Goal: Task Accomplishment & Management: Complete application form

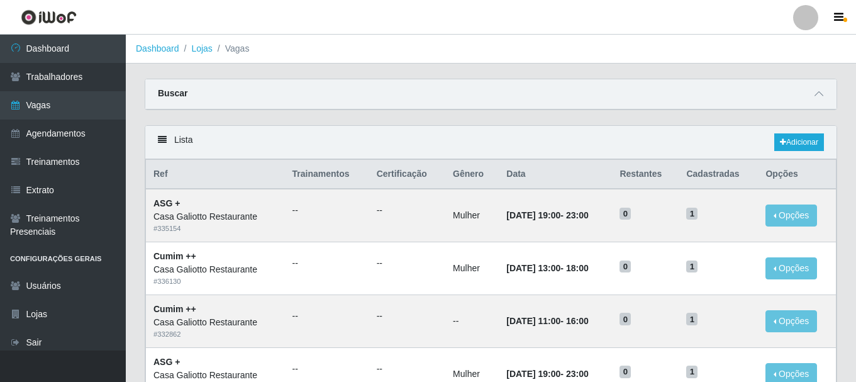
scroll to position [63, 0]
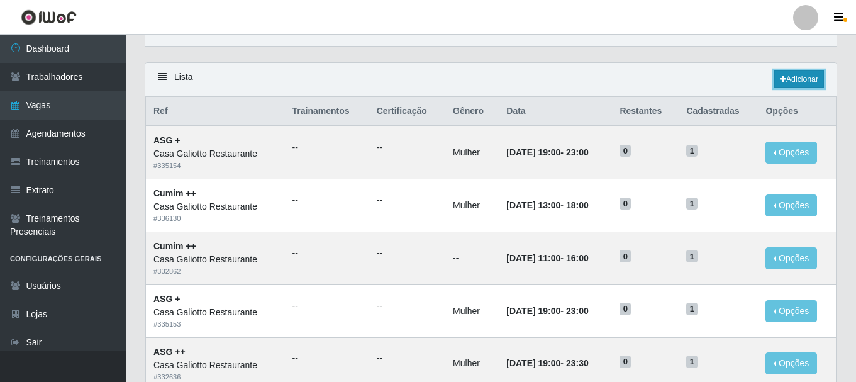
click at [781, 74] on link "Adicionar" at bounding box center [800, 79] width 50 height 18
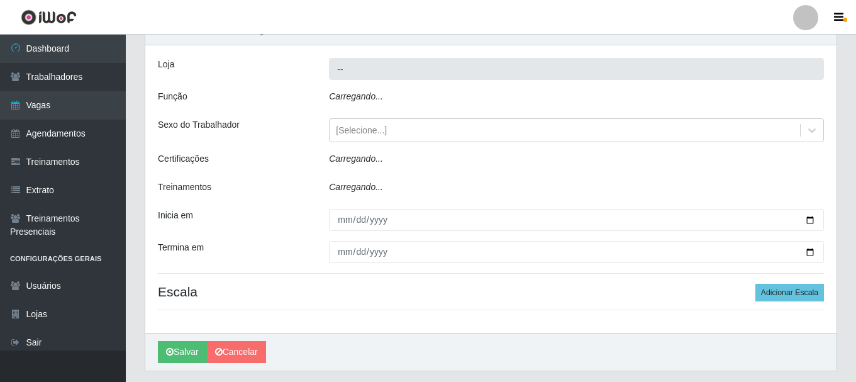
type input "Casa Galiotto Restaurante"
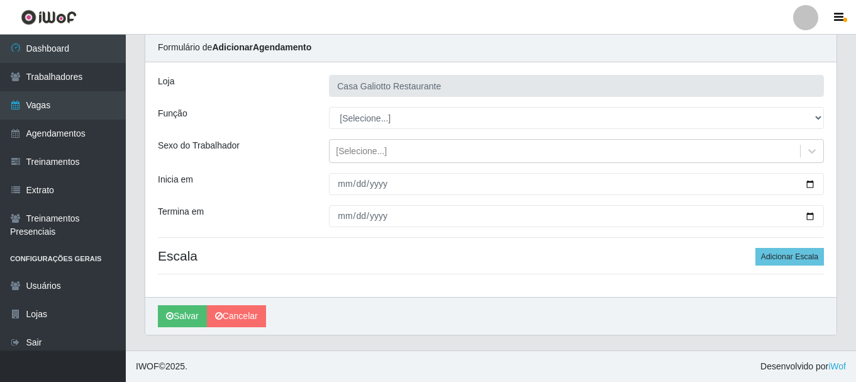
scroll to position [46, 0]
click at [401, 106] on div "Loja Casa Galiotto Restaurante Função [Selecione...] ASG ASG + ASG ++ Auxiliar …" at bounding box center [490, 179] width 691 height 235
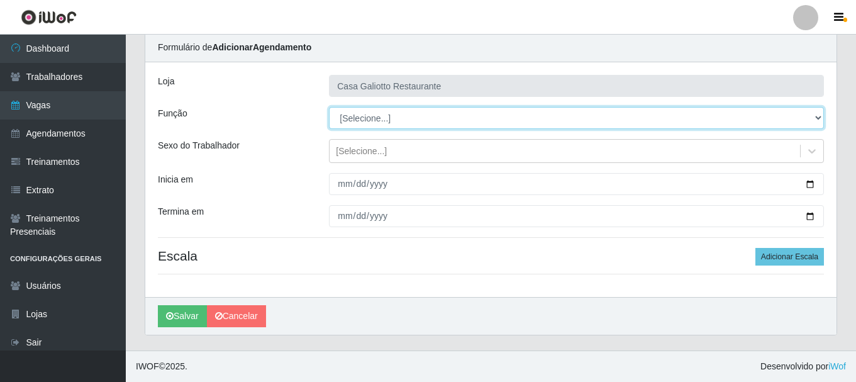
click at [400, 116] on select "[Selecione...] ASG ASG + ASG ++ Auxiliar de Cozinha Auxiliar de Cozinha + Auxil…" at bounding box center [576, 118] width 495 height 22
select select "79"
click at [329, 107] on select "[Selecione...] ASG ASG + ASG ++ Auxiliar de Cozinha Auxiliar de Cozinha + Auxil…" at bounding box center [576, 118] width 495 height 22
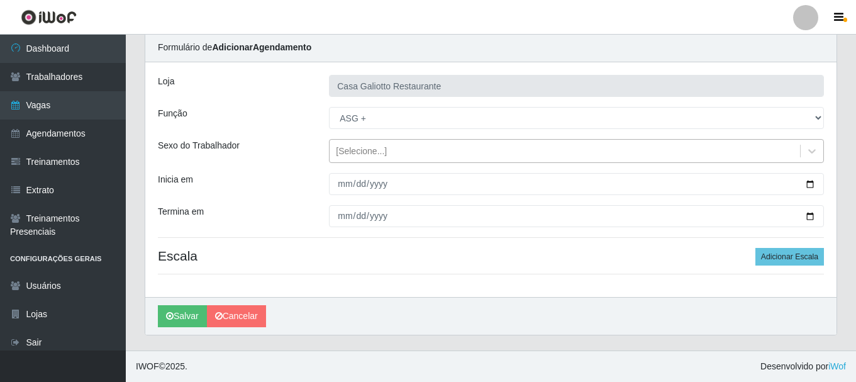
click at [401, 155] on div "[Selecione...]" at bounding box center [565, 151] width 471 height 21
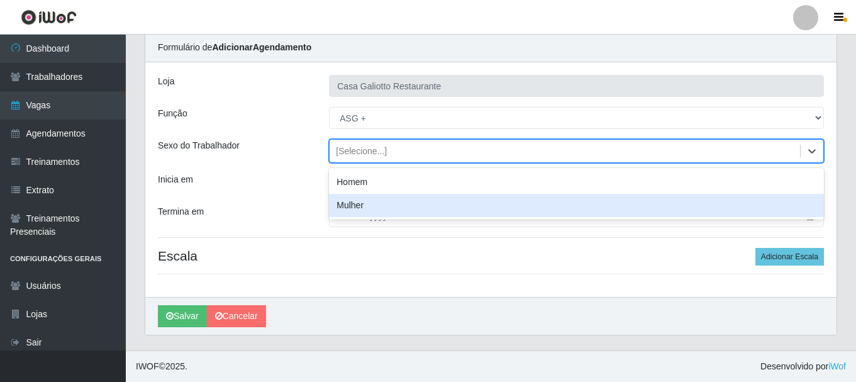
click at [384, 204] on div "Mulher" at bounding box center [576, 205] width 495 height 23
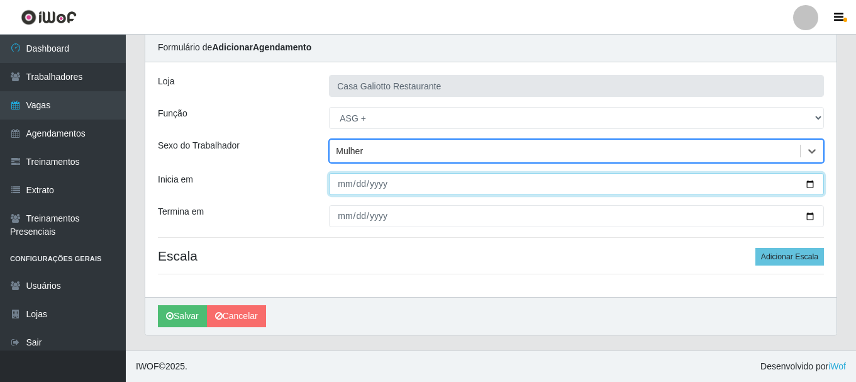
click at [815, 185] on input "Inicia em" at bounding box center [576, 184] width 495 height 22
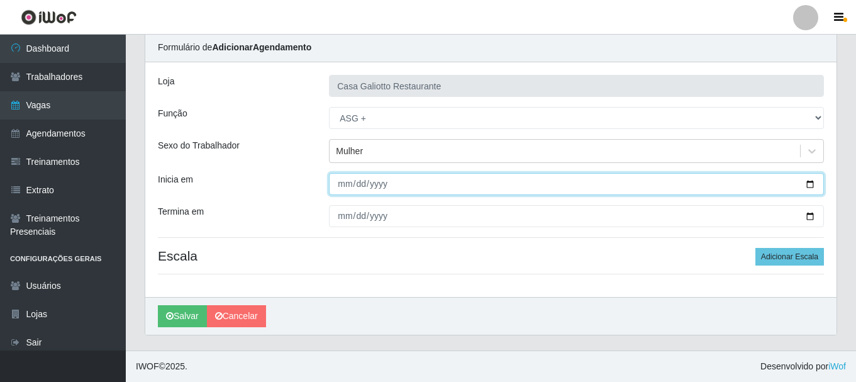
type input "[DATE]"
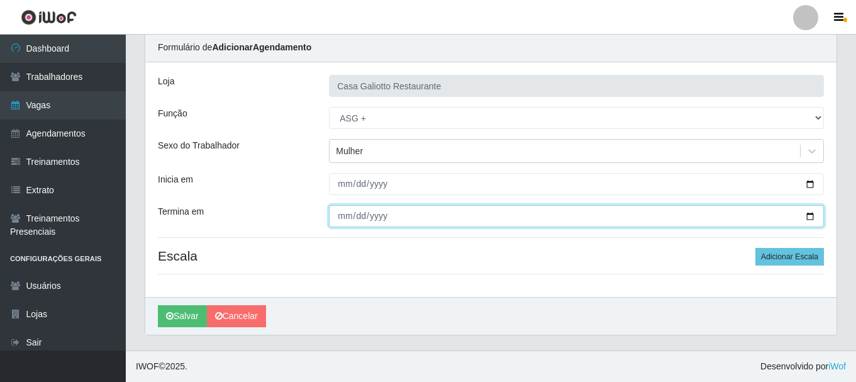
click at [809, 217] on input "Termina em" at bounding box center [576, 216] width 495 height 22
type input "[DATE]"
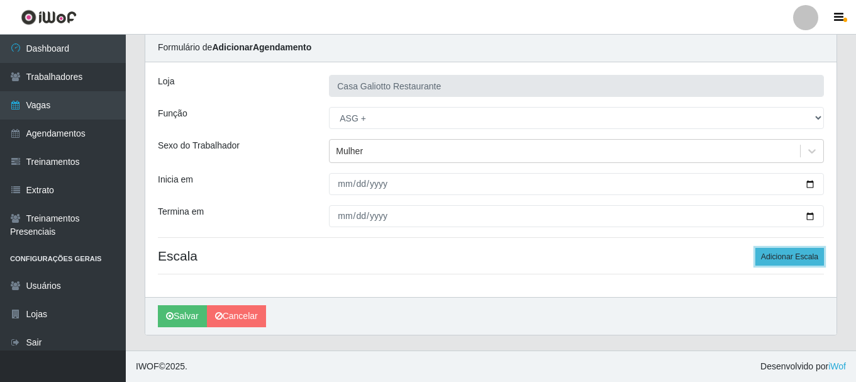
click at [792, 252] on button "Adicionar Escala" at bounding box center [790, 257] width 69 height 18
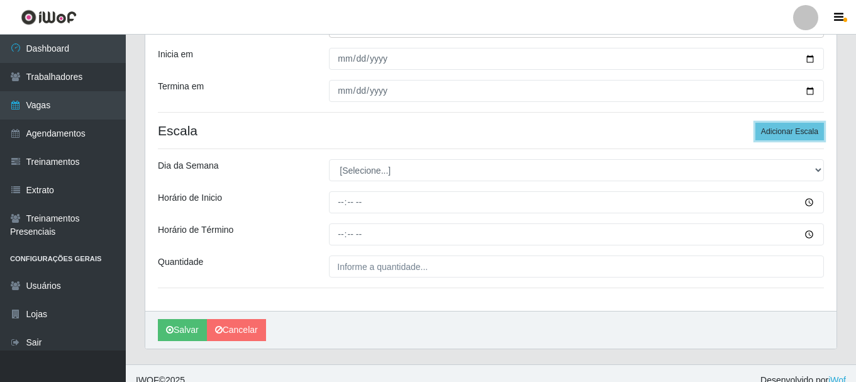
scroll to position [172, 0]
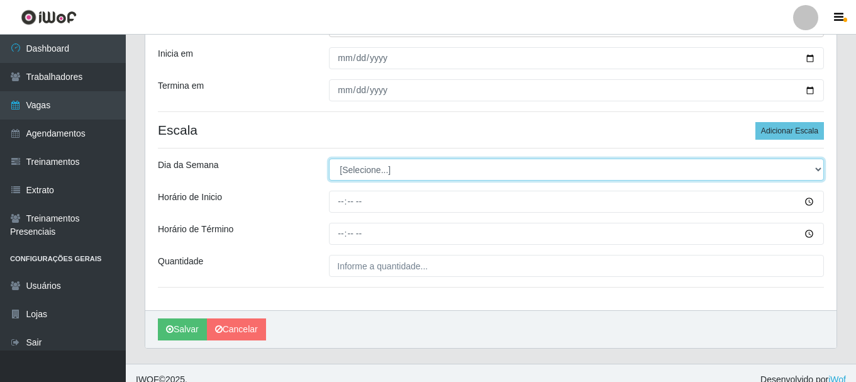
drag, startPoint x: 416, startPoint y: 167, endPoint x: 417, endPoint y: 180, distance: 13.3
click at [417, 171] on select "[Selecione...] Segunda Terça Quarta Quinta Sexta Sábado Domingo" at bounding box center [576, 170] width 495 height 22
select select "4"
click at [329, 159] on select "[Selecione...] Segunda Terça Quarta Quinta Sexta Sábado Domingo" at bounding box center [576, 170] width 495 height 22
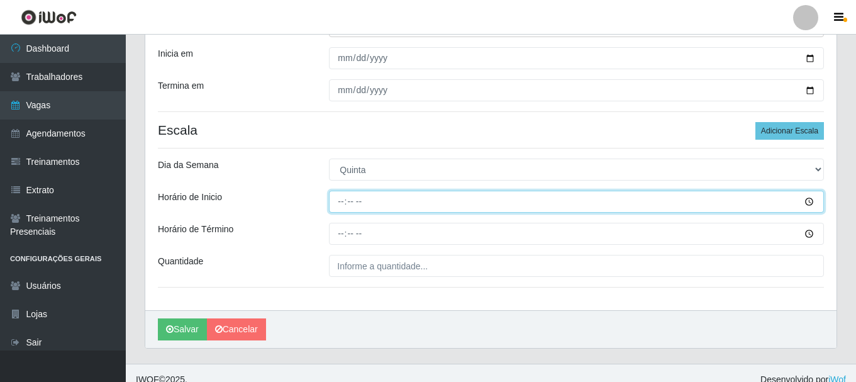
click at [396, 198] on input "Horário de Inicio" at bounding box center [576, 202] width 495 height 22
type input "19:00"
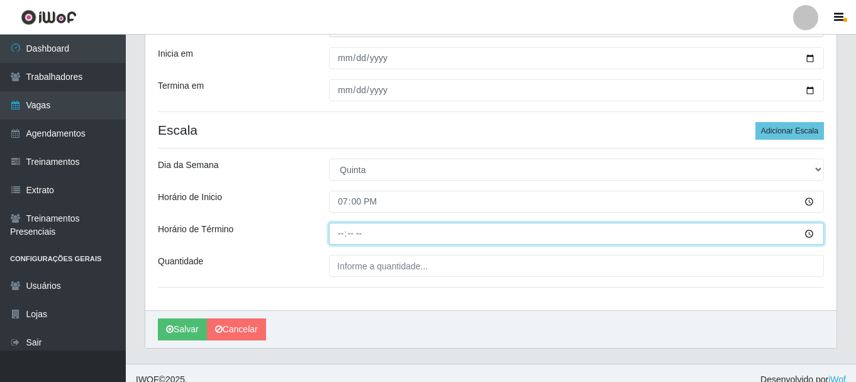
type input "23:00"
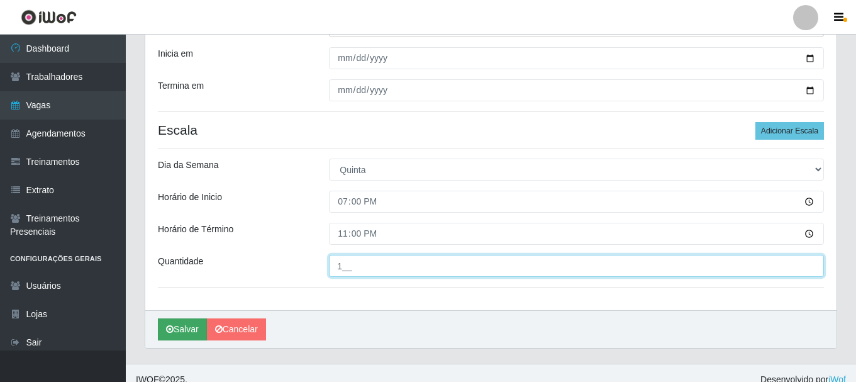
type input "1__"
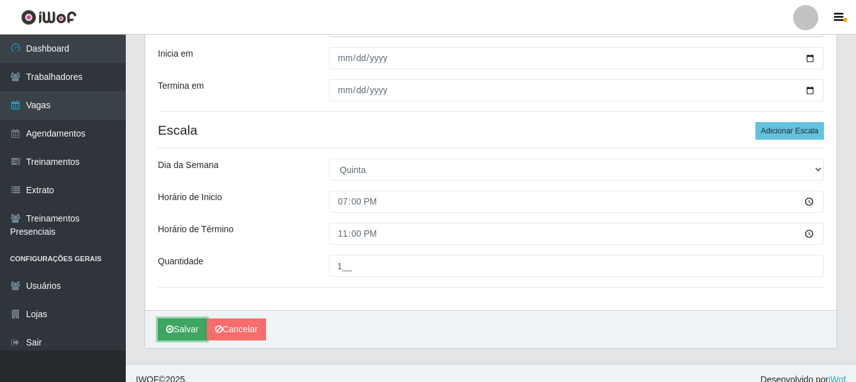
click at [180, 328] on button "Salvar" at bounding box center [182, 329] width 49 height 22
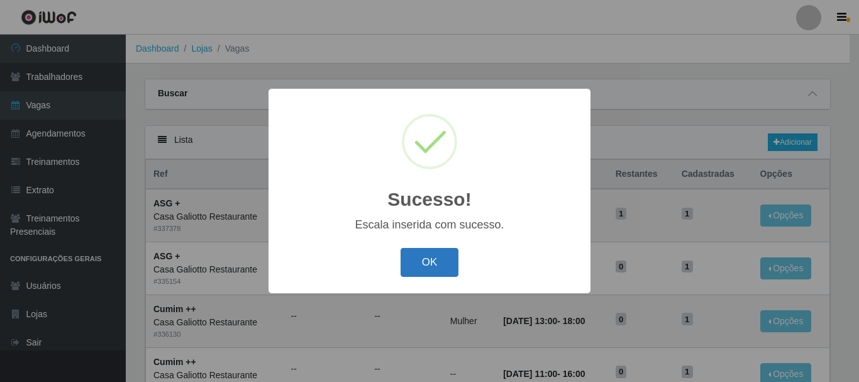
click at [435, 257] on button "OK" at bounding box center [430, 263] width 59 height 30
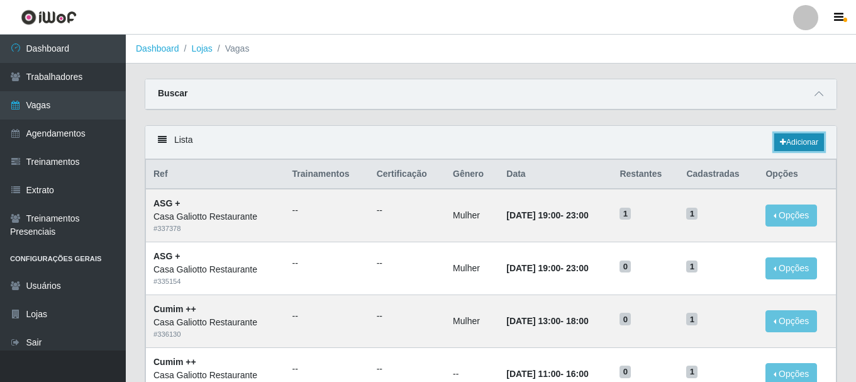
click at [819, 140] on link "Adicionar" at bounding box center [800, 142] width 50 height 18
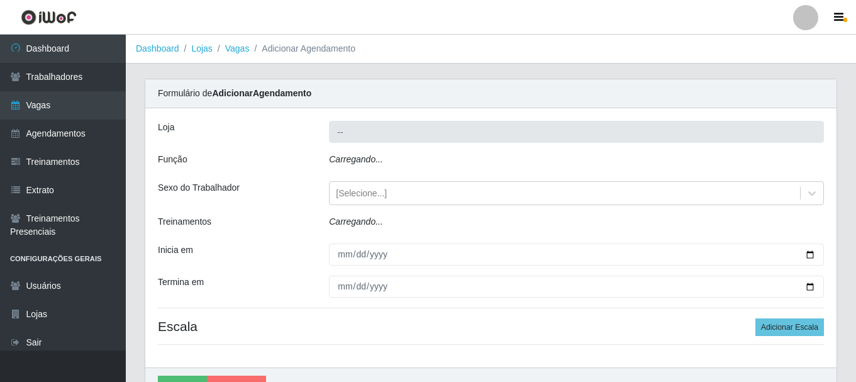
type input "Casa Galiotto Restaurante"
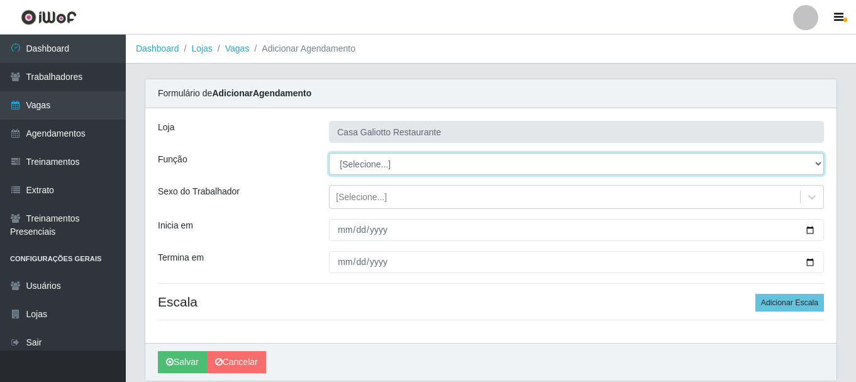
click at [411, 159] on select "[Selecione...] ASG ASG + ASG ++ Auxiliar de Cozinha Auxiliar de Cozinha + Auxil…" at bounding box center [576, 164] width 495 height 22
select select "79"
click at [329, 153] on select "[Selecione...] ASG ASG + ASG ++ Auxiliar de Cozinha Auxiliar de Cozinha + Auxil…" at bounding box center [576, 164] width 495 height 22
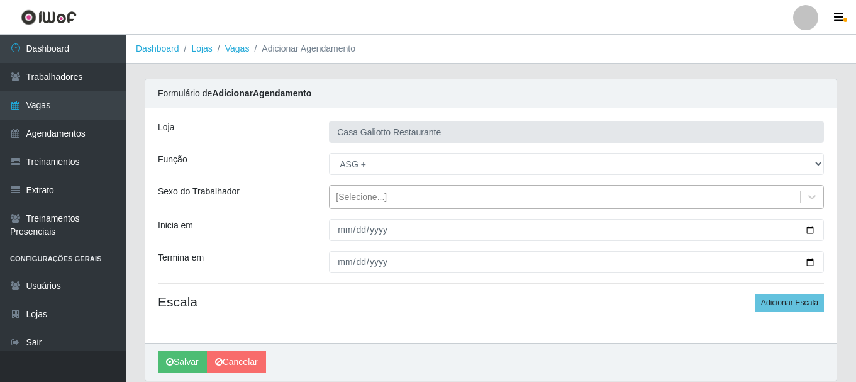
drag, startPoint x: 364, startPoint y: 193, endPoint x: 363, endPoint y: 203, distance: 10.8
click at [364, 196] on div "[Selecione...]" at bounding box center [361, 197] width 51 height 13
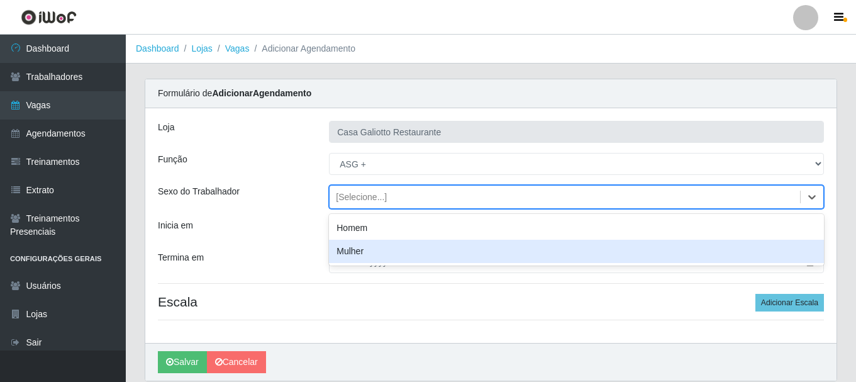
click at [360, 250] on div "Mulher" at bounding box center [576, 251] width 495 height 23
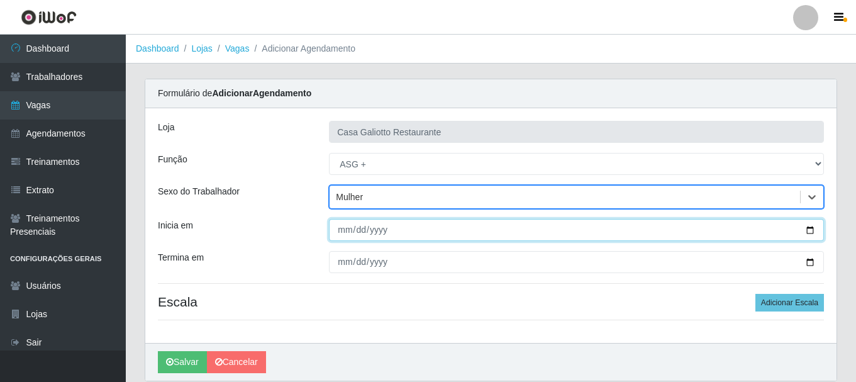
click at [805, 229] on input "Inicia em" at bounding box center [576, 230] width 495 height 22
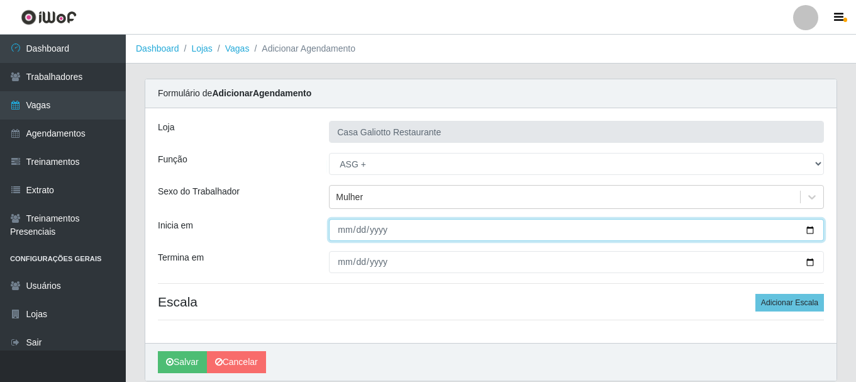
click at [809, 230] on input "Inicia em" at bounding box center [576, 230] width 495 height 22
type input "[DATE]"
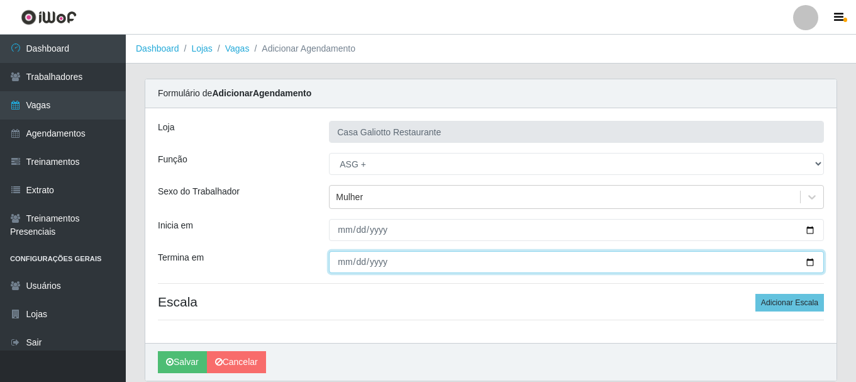
click at [810, 264] on input "Termina em" at bounding box center [576, 262] width 495 height 22
type input "[DATE]"
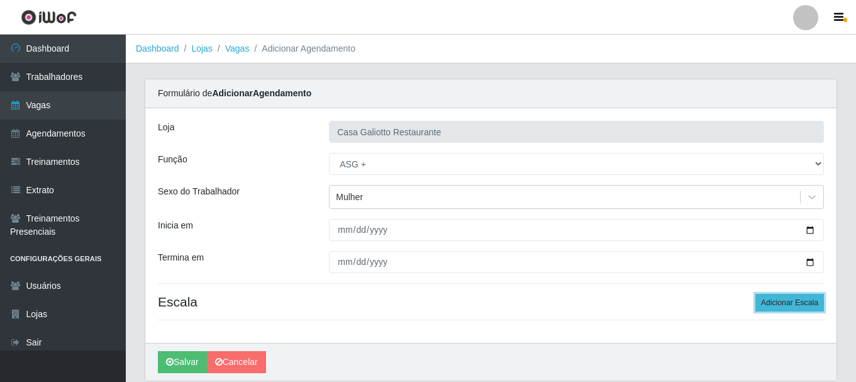
click at [775, 306] on button "Adicionar Escala" at bounding box center [790, 303] width 69 height 18
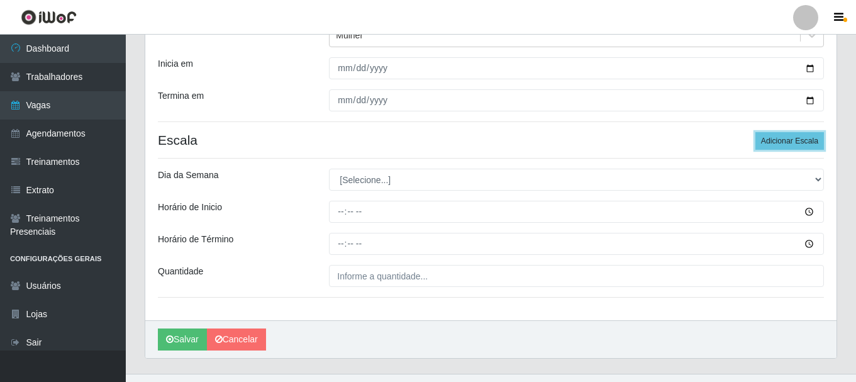
scroll to position [185, 0]
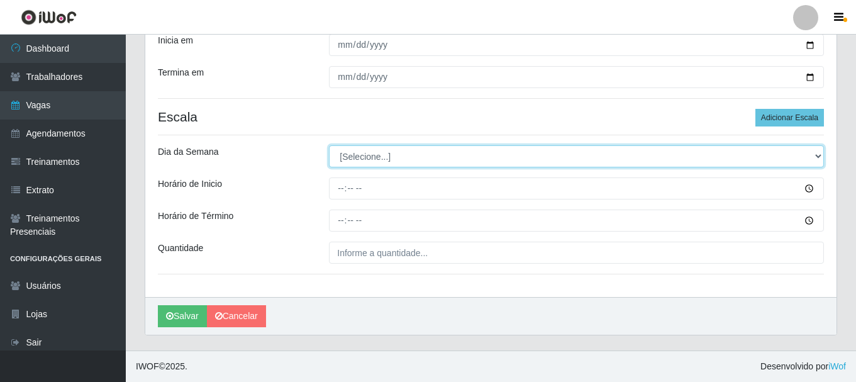
click at [389, 159] on select "[Selecione...] Segunda Terça Quarta Quinta Sexta Sábado Domingo" at bounding box center [576, 156] width 495 height 22
select select "5"
click at [329, 145] on select "[Selecione...] Segunda Terça Quarta Quinta Sexta Sábado Domingo" at bounding box center [576, 156] width 495 height 22
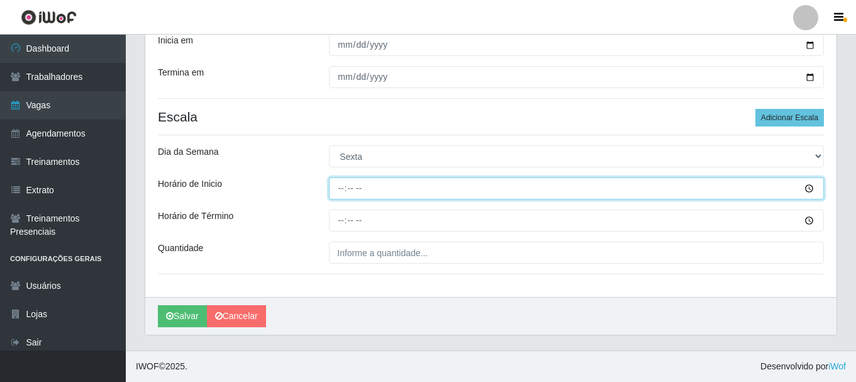
click at [458, 187] on input "Horário de Inicio" at bounding box center [576, 188] width 495 height 22
type input "19:00"
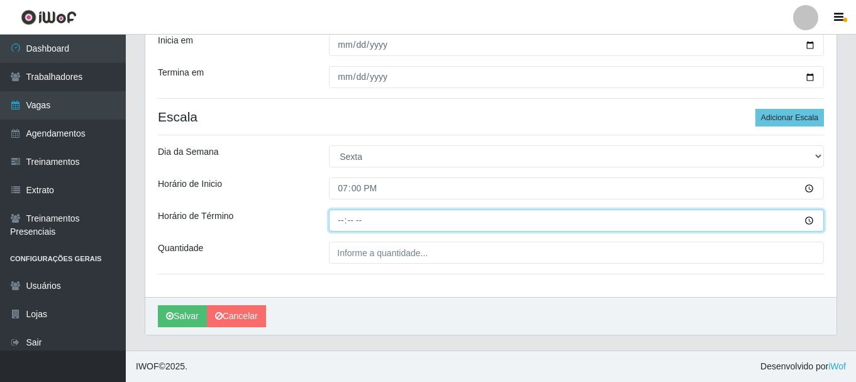
type input "23:00"
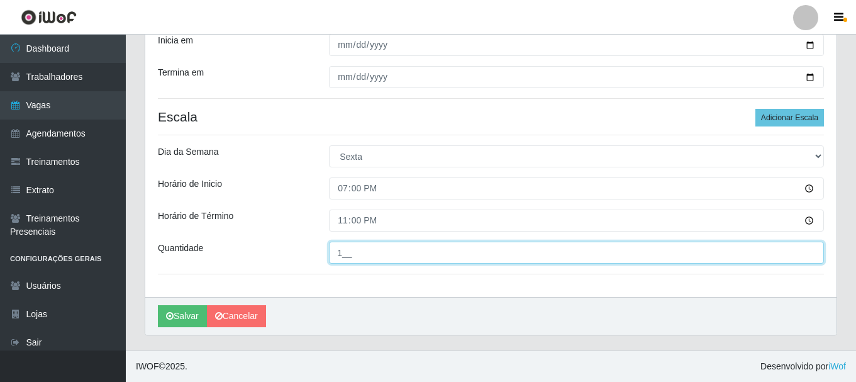
type input "1__"
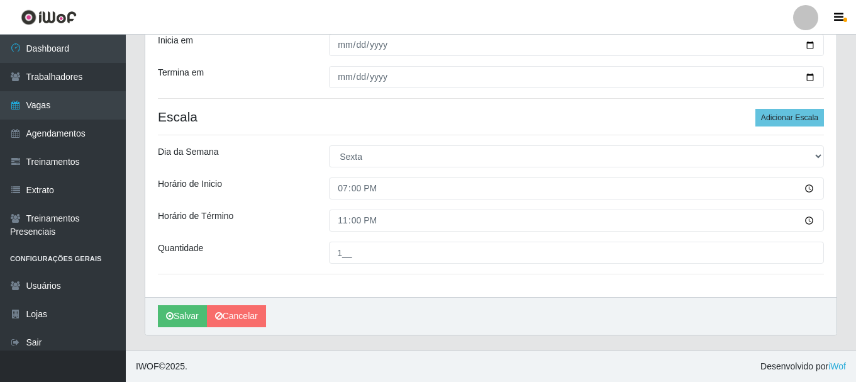
click at [149, 315] on div "[PERSON_NAME]" at bounding box center [490, 316] width 691 height 38
click at [164, 314] on button "Salvar" at bounding box center [182, 316] width 49 height 22
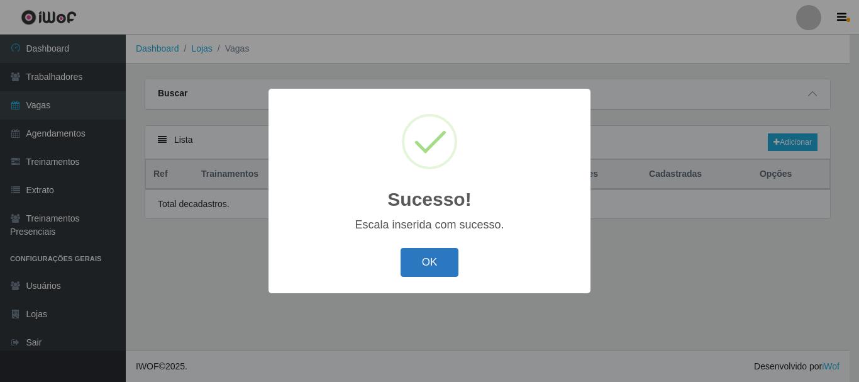
drag, startPoint x: 420, startPoint y: 263, endPoint x: 522, endPoint y: 240, distance: 103.8
click at [420, 263] on button "OK" at bounding box center [430, 263] width 59 height 30
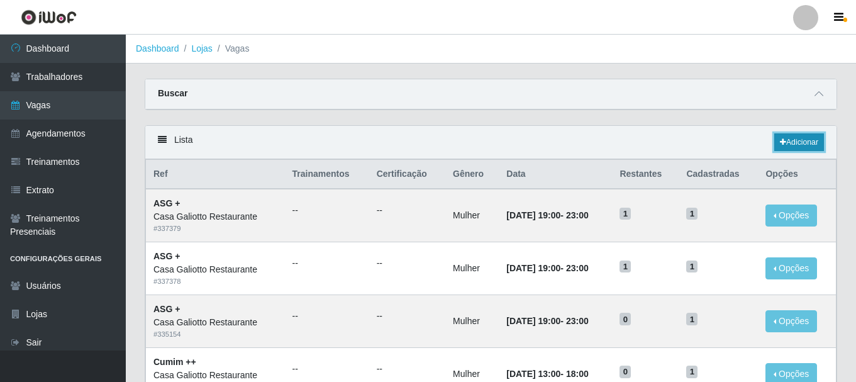
click at [818, 141] on link "Adicionar" at bounding box center [800, 142] width 50 height 18
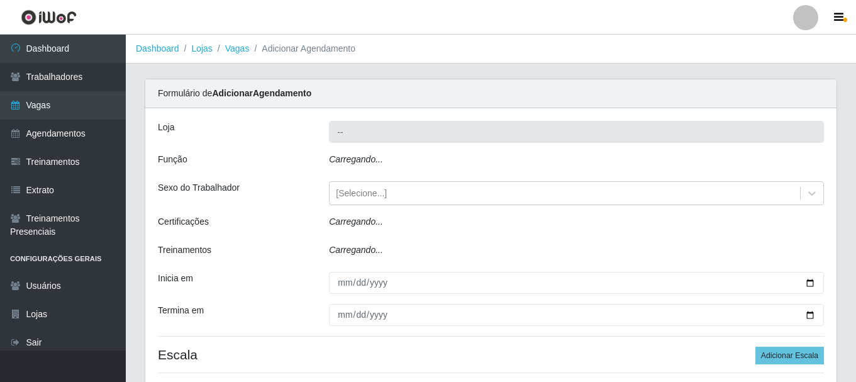
type input "Casa Galiotto Restaurante"
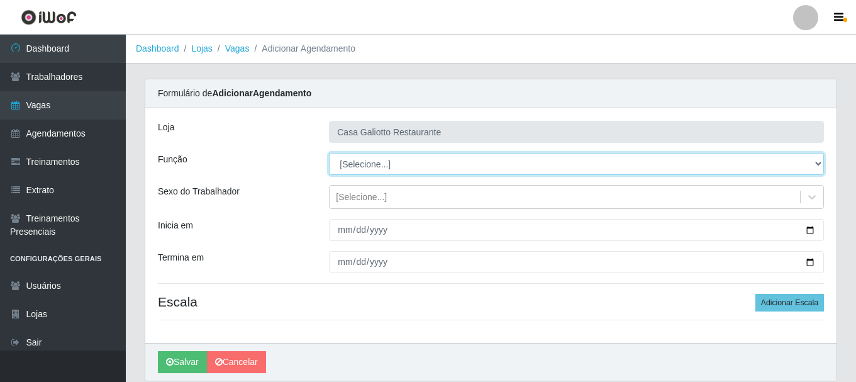
click at [428, 167] on select "[Selecione...] ASG ASG + ASG ++ Auxiliar de Cozinha Auxiliar de Cozinha + Auxil…" at bounding box center [576, 164] width 495 height 22
select select "79"
click at [329, 153] on select "[Selecione...] ASG ASG + ASG ++ Auxiliar de Cozinha Auxiliar de Cozinha + Auxil…" at bounding box center [576, 164] width 495 height 22
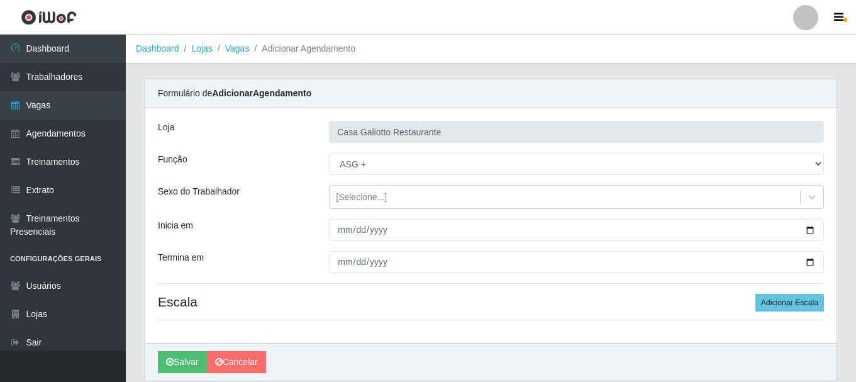
drag, startPoint x: 349, startPoint y: 201, endPoint x: 354, endPoint y: 213, distance: 13.3
click at [350, 203] on div "[Selecione...]" at bounding box center [361, 197] width 51 height 13
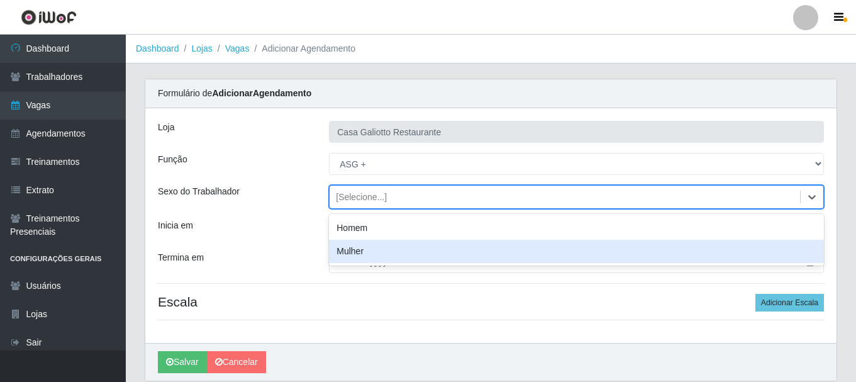
click at [351, 255] on div "Mulher" at bounding box center [576, 251] width 495 height 23
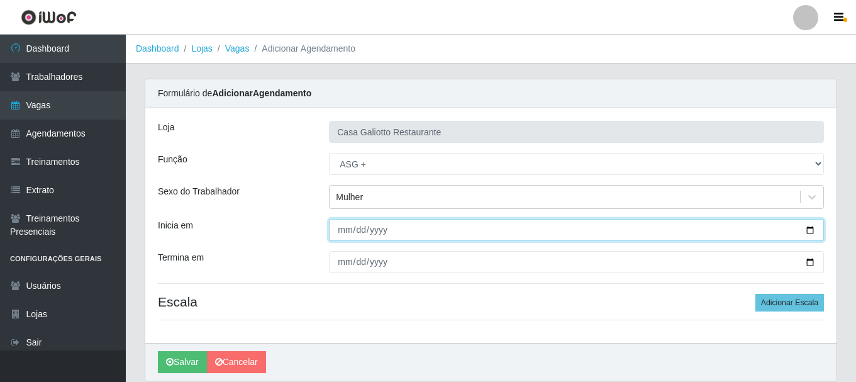
click at [810, 232] on input "Inicia em" at bounding box center [576, 230] width 495 height 22
type input "[DATE]"
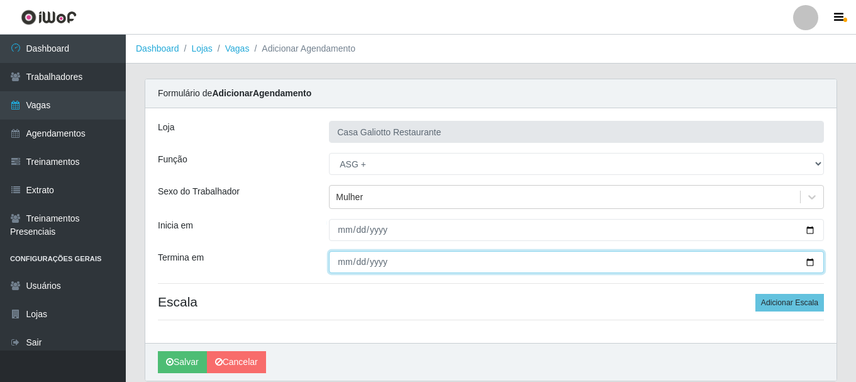
click at [808, 262] on input "Termina em" at bounding box center [576, 262] width 495 height 22
type input "[DATE]"
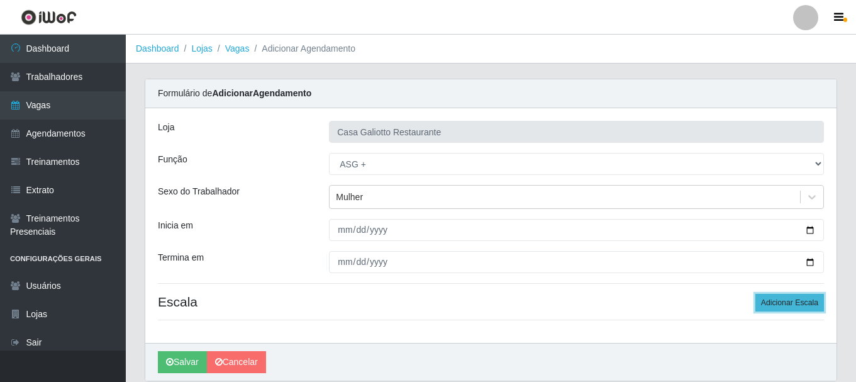
click at [775, 301] on button "Adicionar Escala" at bounding box center [790, 303] width 69 height 18
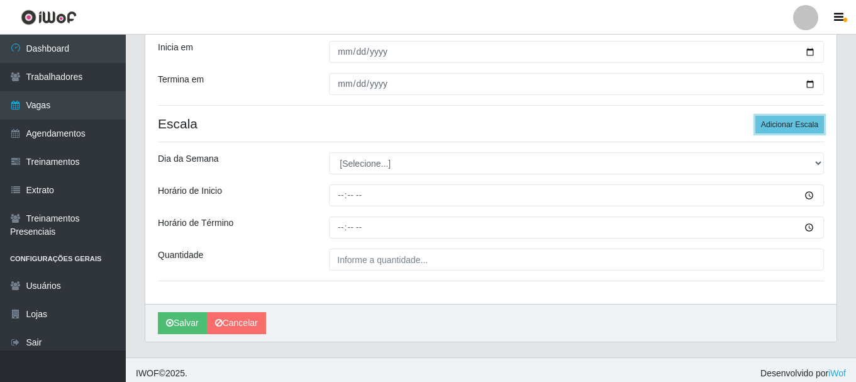
scroll to position [185, 0]
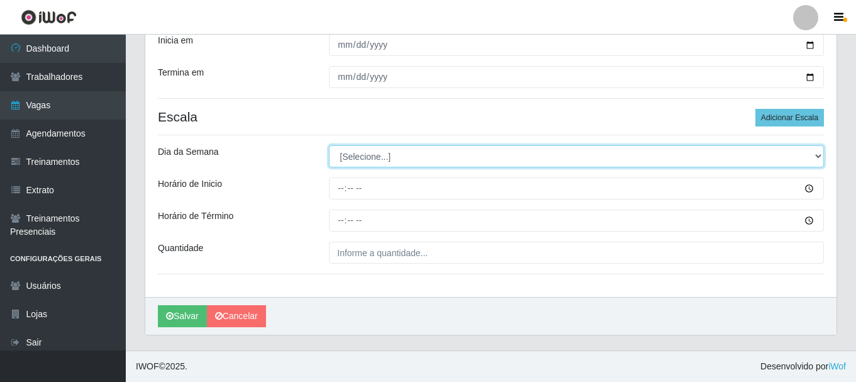
click at [350, 162] on select "[Selecione...] Segunda Terça Quarta Quinta Sexta Sábado Domingo" at bounding box center [576, 156] width 495 height 22
select select "6"
click at [329, 145] on select "[Selecione...] Segunda Terça Quarta Quinta Sexta Sábado Domingo" at bounding box center [576, 156] width 495 height 22
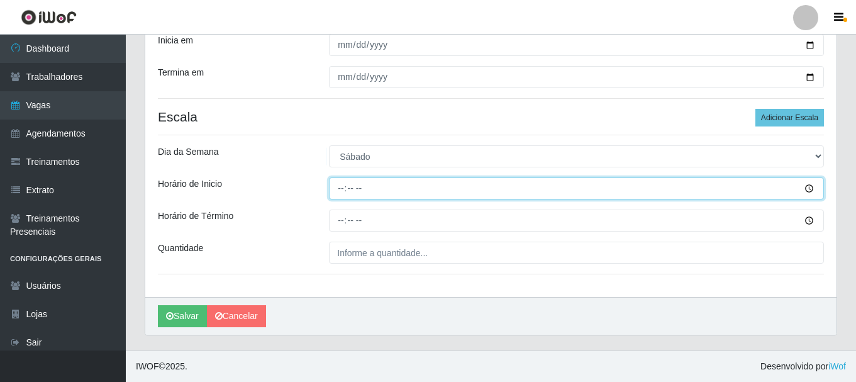
click at [366, 185] on input "Horário de Inicio" at bounding box center [576, 188] width 495 height 22
type input "19:00"
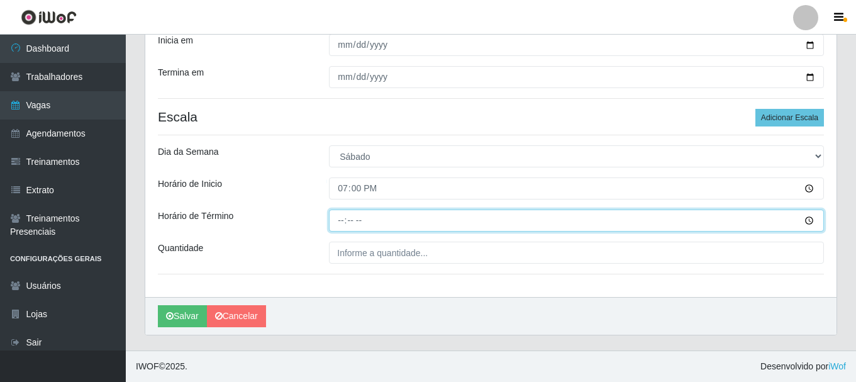
type input "23:00"
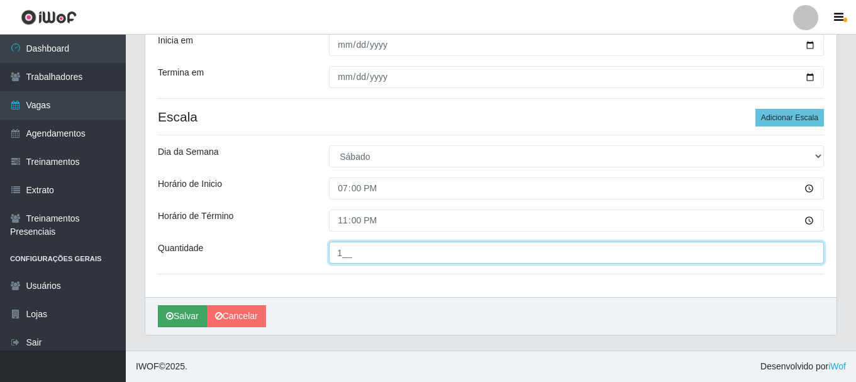
type input "1__"
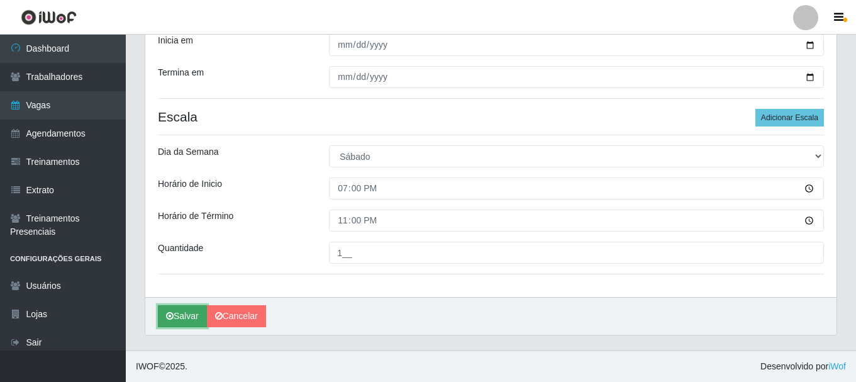
click at [169, 315] on icon "submit" at bounding box center [170, 315] width 8 height 9
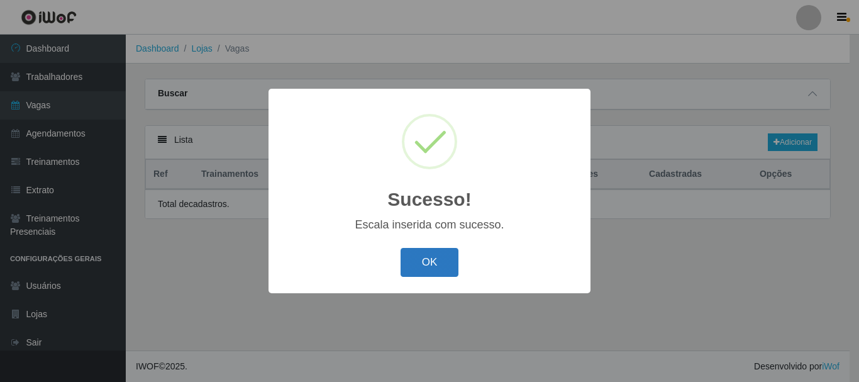
click at [413, 250] on div "Sucesso! × Escala inserida com sucesso. OK Cancel" at bounding box center [430, 191] width 322 height 204
click at [413, 255] on button "OK" at bounding box center [430, 263] width 59 height 30
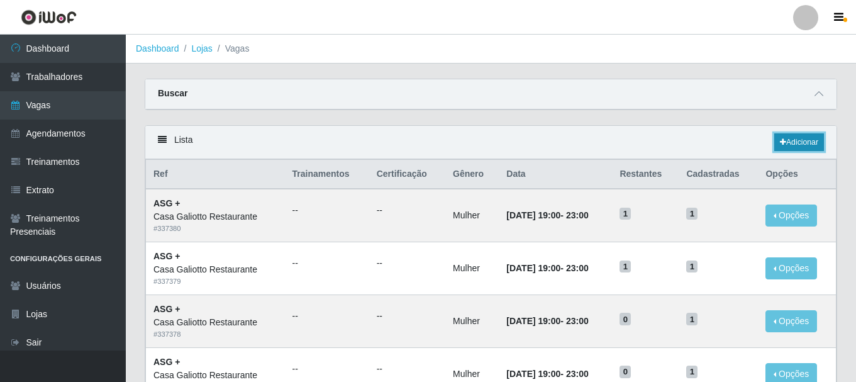
click at [783, 145] on icon at bounding box center [783, 142] width 6 height 8
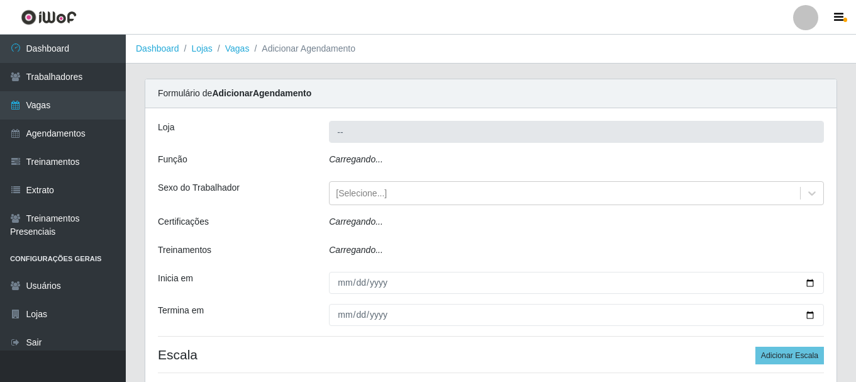
type input "Casa Galiotto Restaurante"
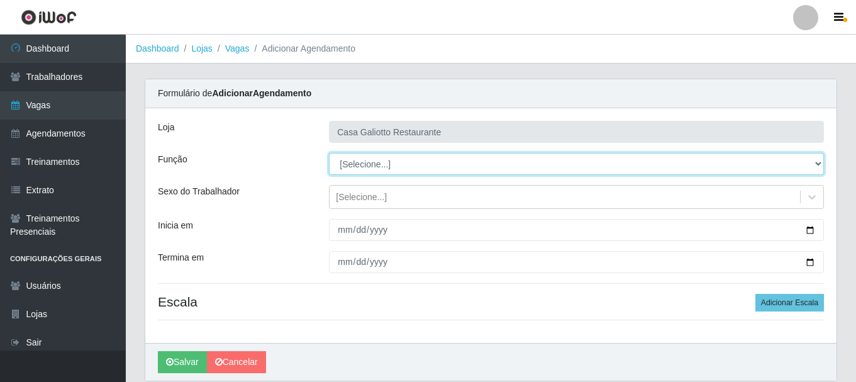
click at [378, 166] on select "[Selecione...] ASG ASG + ASG ++ Auxiliar de Cozinha Auxiliar de Cozinha + Auxil…" at bounding box center [576, 164] width 495 height 22
select select "79"
click at [329, 153] on select "[Selecione...] ASG ASG + ASG ++ Auxiliar de Cozinha Auxiliar de Cozinha + Auxil…" at bounding box center [576, 164] width 495 height 22
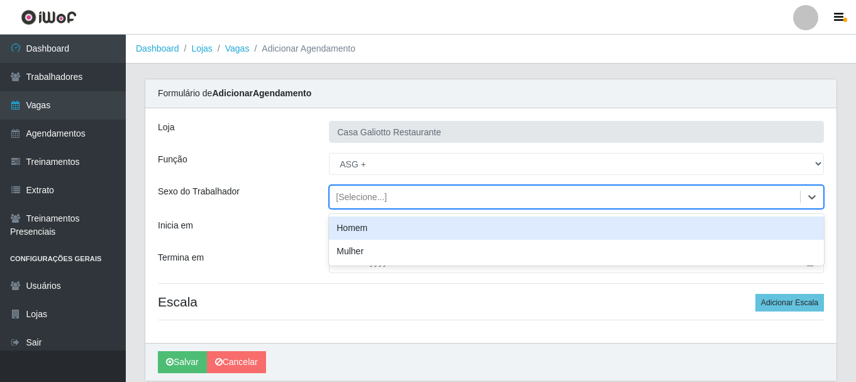
click at [345, 208] on div "[Selecione...]" at bounding box center [576, 197] width 495 height 24
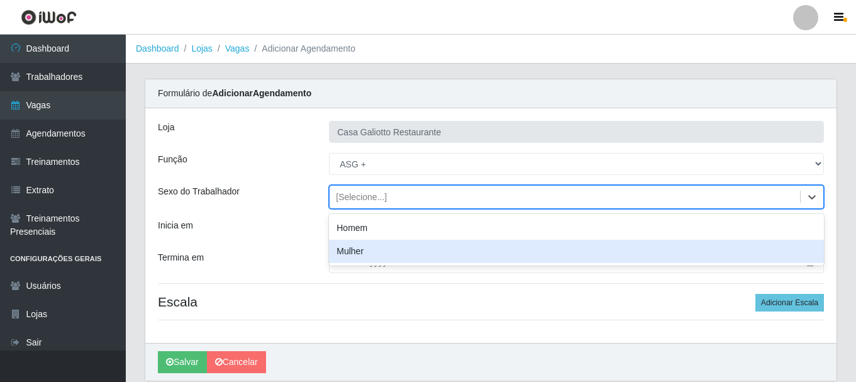
click at [344, 254] on div "Mulher" at bounding box center [576, 251] width 495 height 23
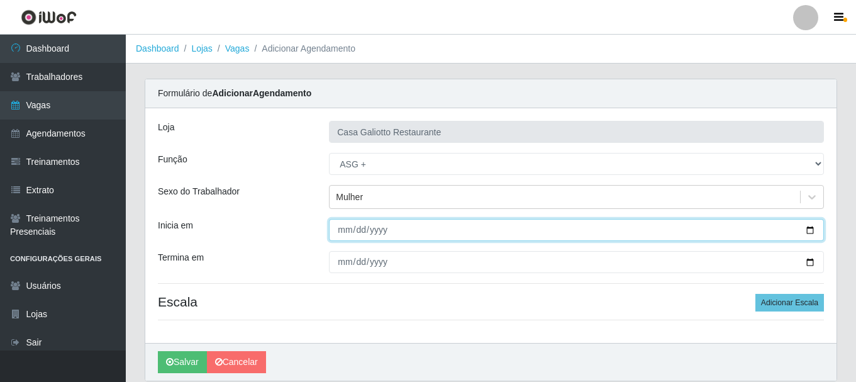
click at [812, 228] on input "Inicia em" at bounding box center [576, 230] width 495 height 22
type input "[DATE]"
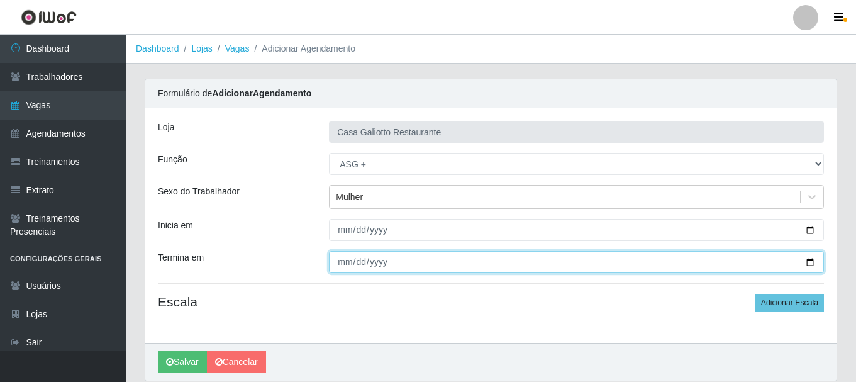
click at [814, 263] on input "Termina em" at bounding box center [576, 262] width 495 height 22
type input "[DATE]"
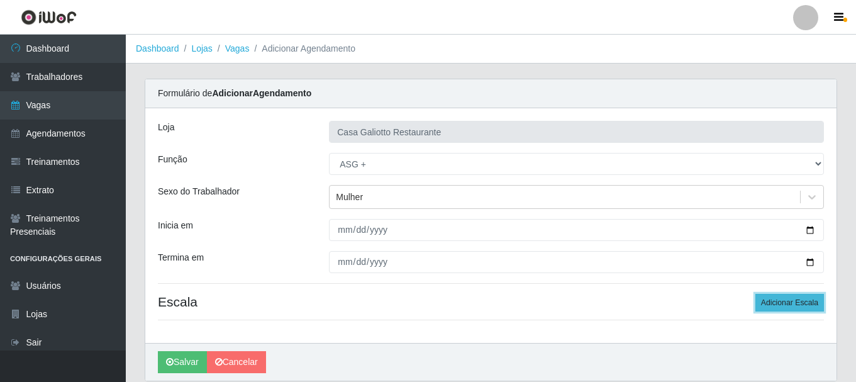
click at [778, 302] on button "Adicionar Escala" at bounding box center [790, 303] width 69 height 18
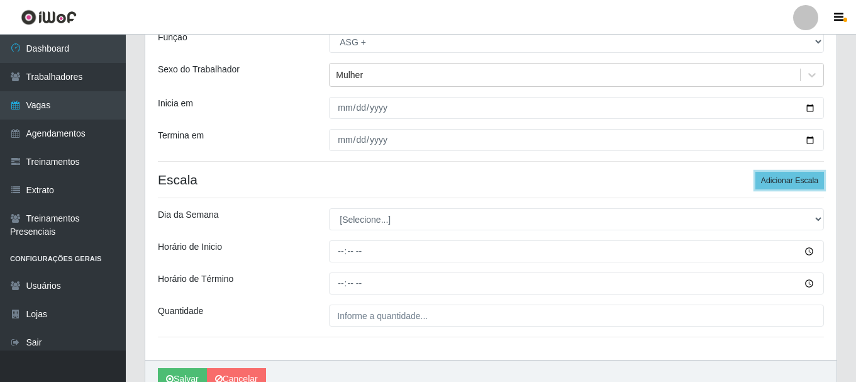
scroll to position [126, 0]
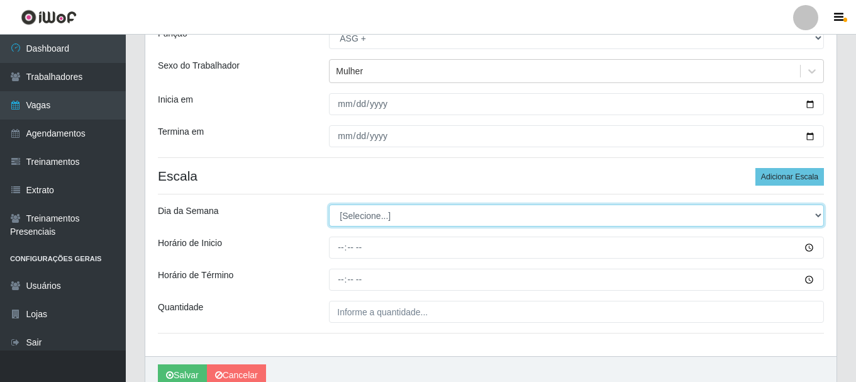
click at [383, 215] on select "[Selecione...] Segunda Terça Quarta Quinta Sexta Sábado Domingo" at bounding box center [576, 215] width 495 height 22
select select "0"
click at [329, 204] on select "[Selecione...] Segunda Terça Quarta Quinta Sexta Sábado Domingo" at bounding box center [576, 215] width 495 height 22
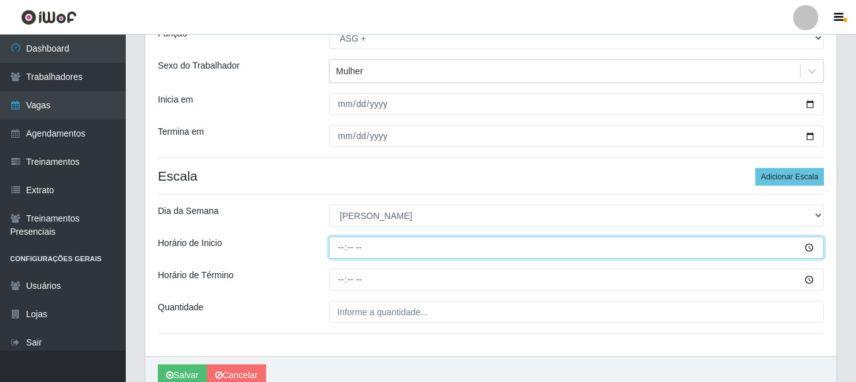
click at [430, 251] on input "Horário de Inicio" at bounding box center [576, 248] width 495 height 22
type input "19:00"
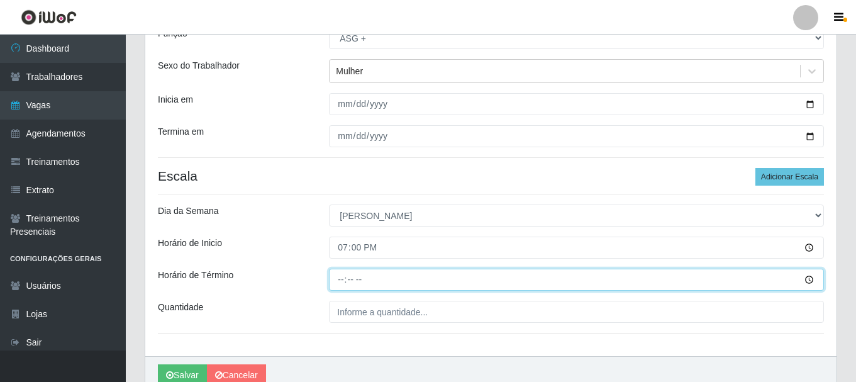
type input "23:00"
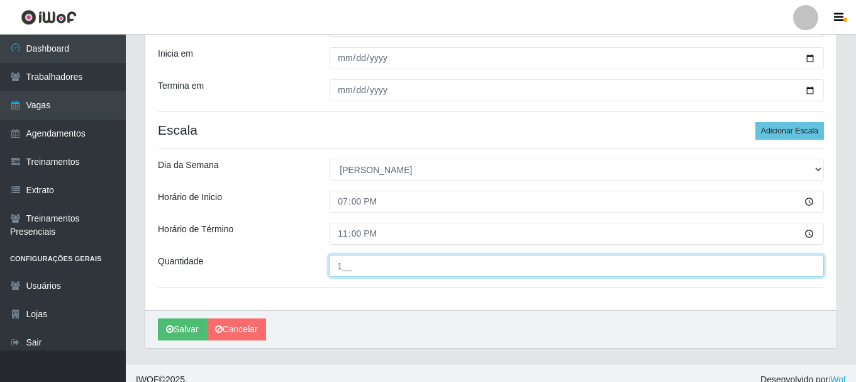
scroll to position [185, 0]
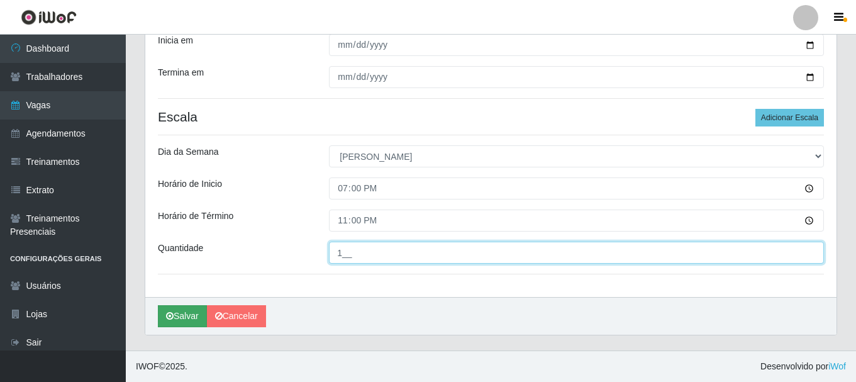
type input "1__"
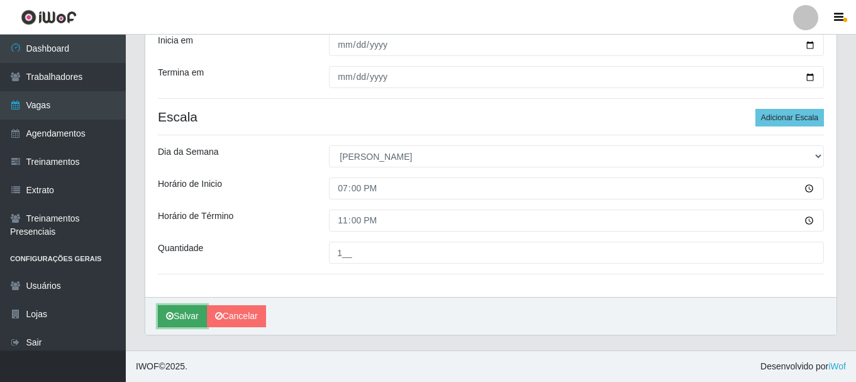
click at [178, 323] on button "Salvar" at bounding box center [182, 316] width 49 height 22
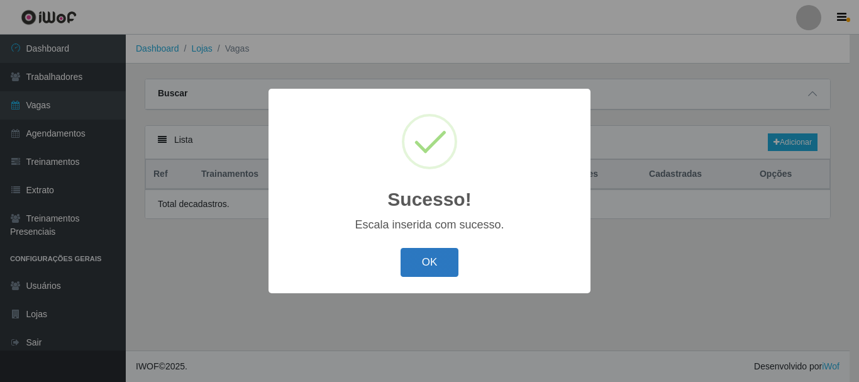
click at [421, 271] on button "OK" at bounding box center [430, 263] width 59 height 30
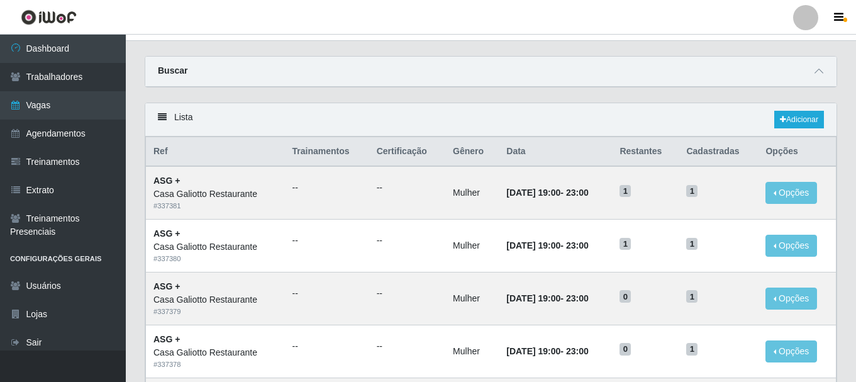
scroll to position [63, 0]
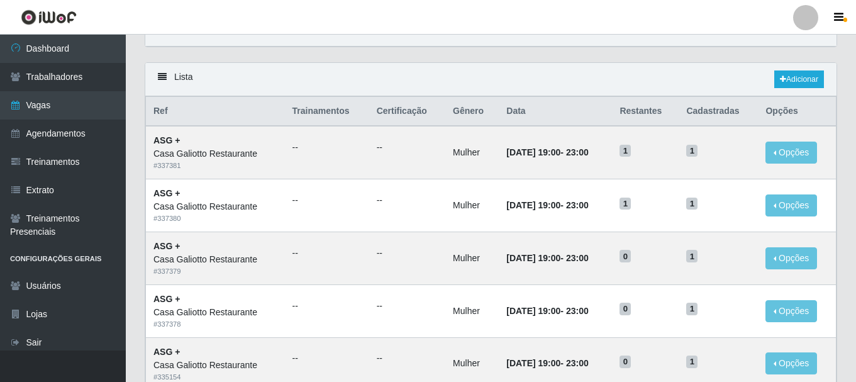
drag, startPoint x: 570, startPoint y: 75, endPoint x: 532, endPoint y: 70, distance: 38.6
click at [569, 75] on div "Lista Adicionar" at bounding box center [490, 79] width 691 height 33
